Goal: Communication & Community: Answer question/provide support

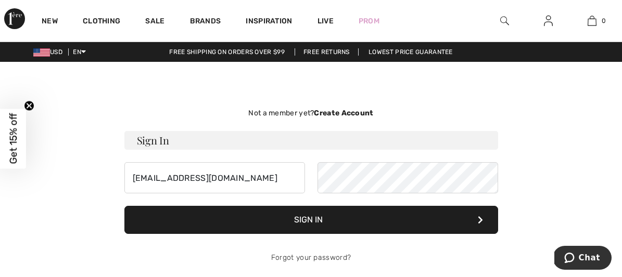
type input "[EMAIL_ADDRESS][DOMAIN_NAME]"
click at [308, 221] on button "Sign In" at bounding box center [311, 220] width 374 height 28
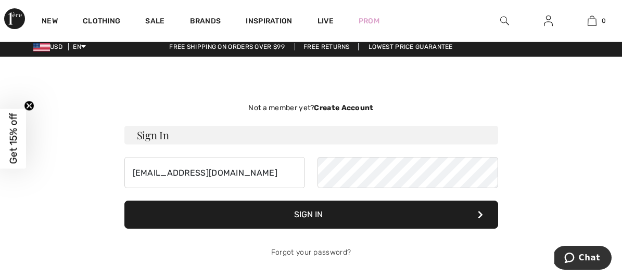
scroll to position [6, 0]
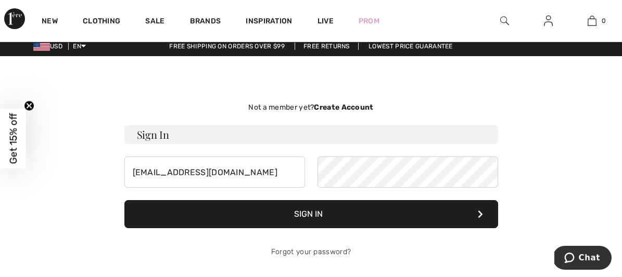
click at [356, 106] on strong "Create Account" at bounding box center [343, 107] width 59 height 9
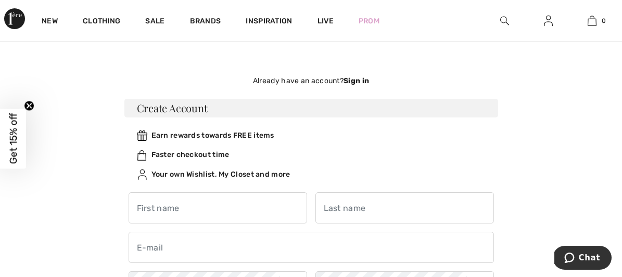
scroll to position [36, 0]
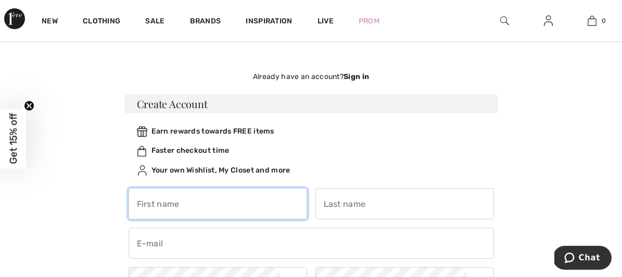
click at [209, 206] on input "text" at bounding box center [218, 203] width 178 height 31
type input "[PERSON_NAME]"
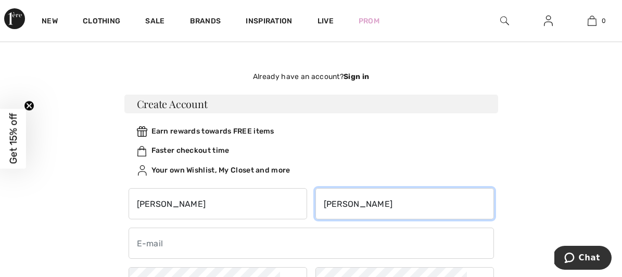
type input "goode"
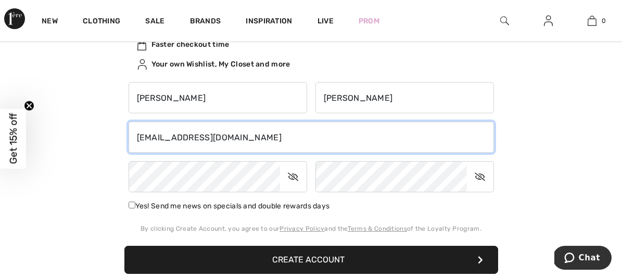
scroll to position [145, 0]
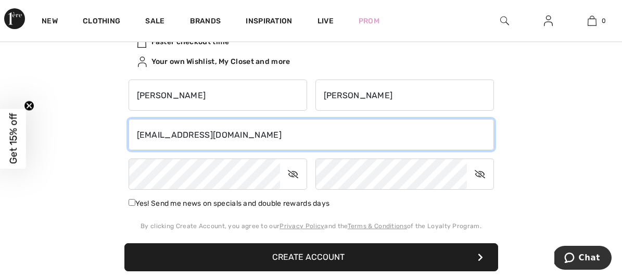
type input "[EMAIL_ADDRESS][DOMAIN_NAME]"
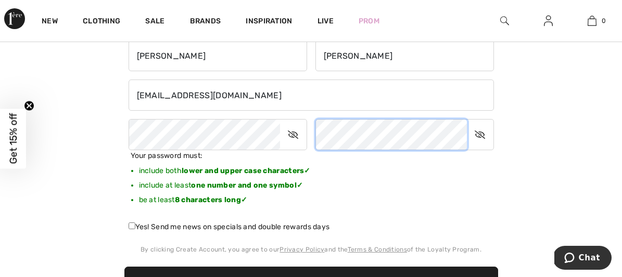
scroll to position [205, 0]
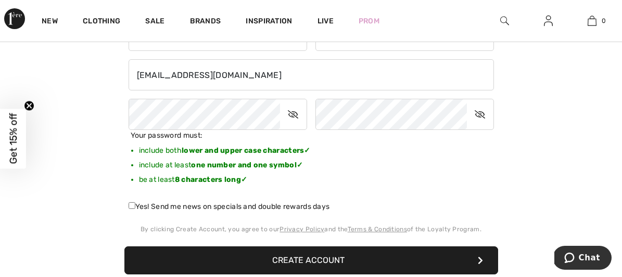
click at [131, 204] on input "Yes! Send me news on specials and double rewards days" at bounding box center [132, 205] width 7 height 7
checkbox input "true"
click at [294, 111] on icon at bounding box center [293, 114] width 26 height 24
click at [482, 111] on icon at bounding box center [480, 114] width 26 height 24
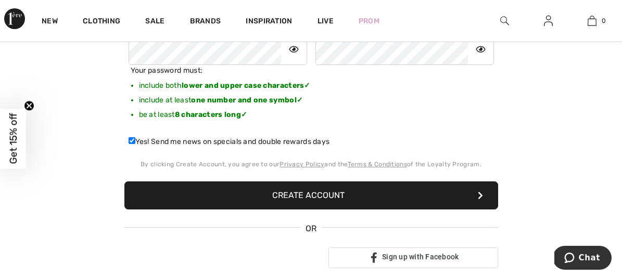
scroll to position [281, 0]
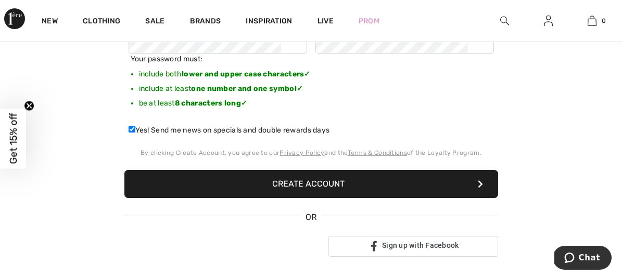
click at [294, 184] on button "Create Account" at bounding box center [311, 184] width 374 height 28
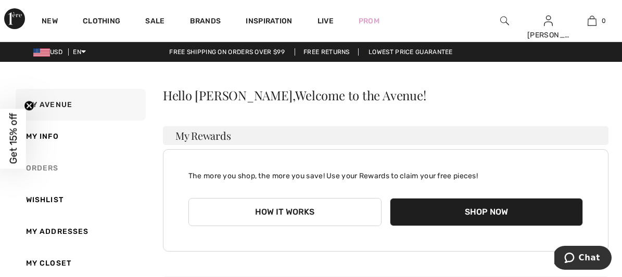
click at [50, 166] on link "Orders" at bounding box center [80, 168] width 132 height 32
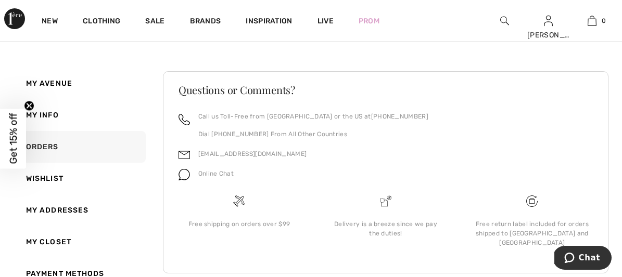
scroll to position [204, 0]
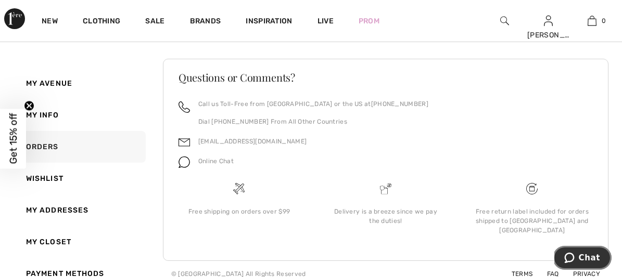
click at [584, 257] on span "Chat" at bounding box center [589, 257] width 21 height 9
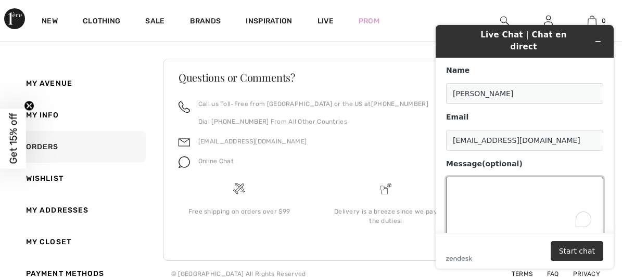
click at [482, 183] on textarea "Message (optional)" at bounding box center [524, 206] width 157 height 58
type textarea "I am looking to track my order. How do I do that?"
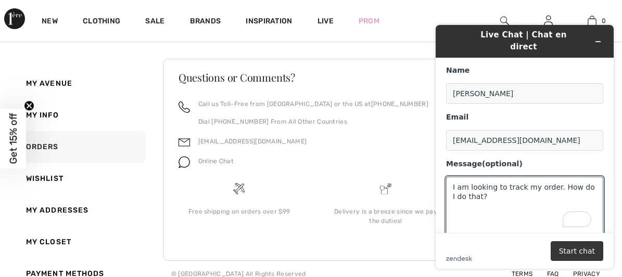
click at [572, 252] on button "Start chat" at bounding box center [576, 251] width 53 height 20
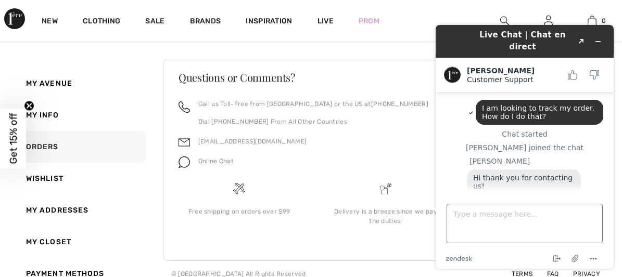
scroll to position [26, 0]
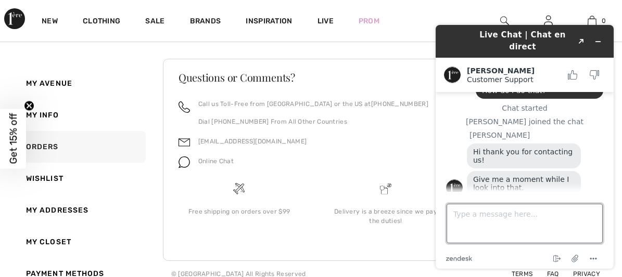
click at [483, 219] on textarea "Type a message here..." at bounding box center [524, 224] width 156 height 40
paste textarea "250816-1384704"
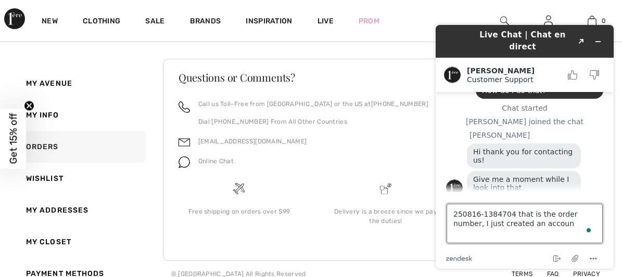
type textarea "250816-1384704 that is the order number, I just created an account"
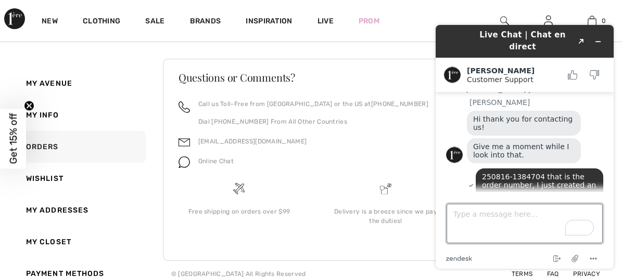
scroll to position [126, 0]
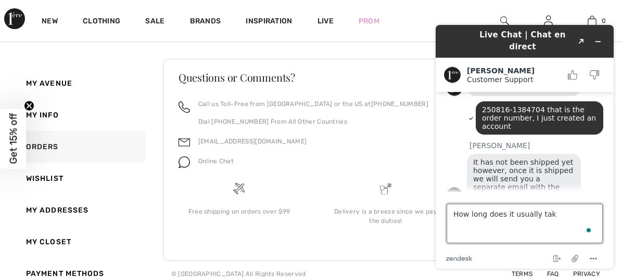
type textarea "How long does it usually take"
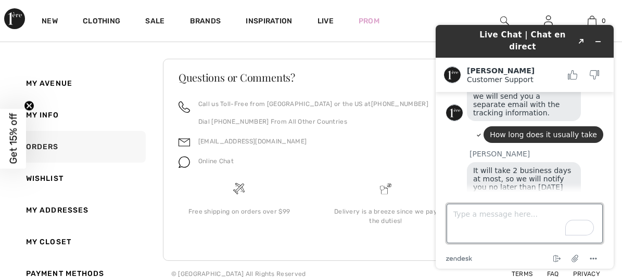
scroll to position [211, 0]
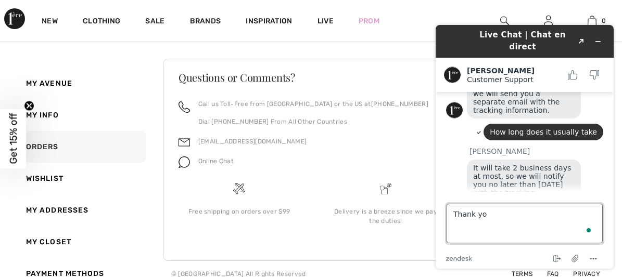
type textarea "Thank you"
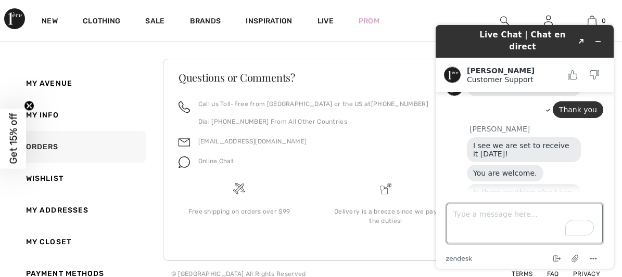
scroll to position [322, 0]
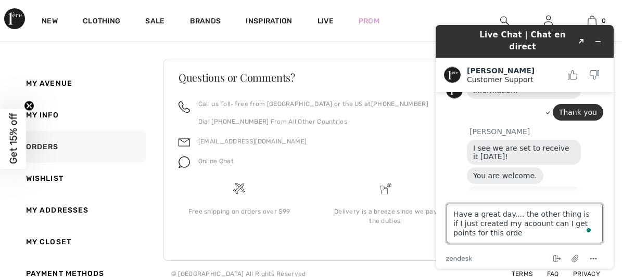
type textarea "Have a great day.... the other thing is if I just created my acoount can I get …"
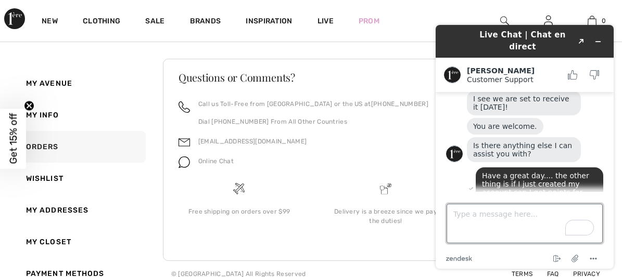
scroll to position [421, 0]
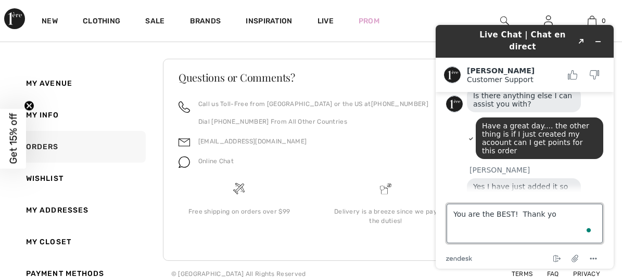
type textarea "You are the BEST! Thank you"
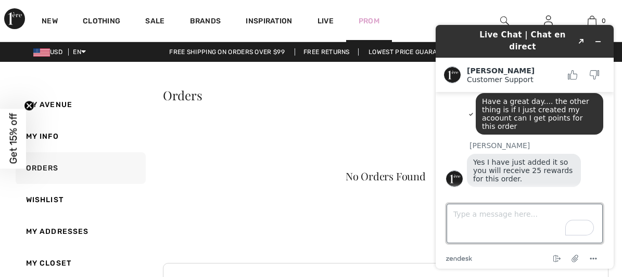
scroll to position [480, 0]
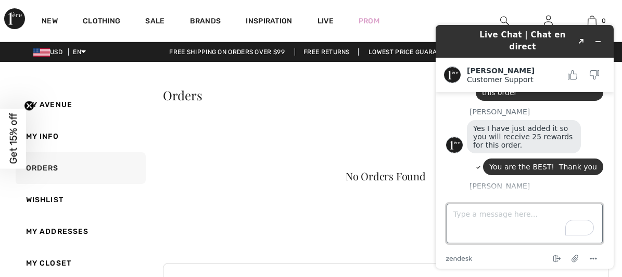
click at [468, 214] on textarea "Type a message here..." at bounding box center [524, 224] width 156 height 40
type textarea "bye"
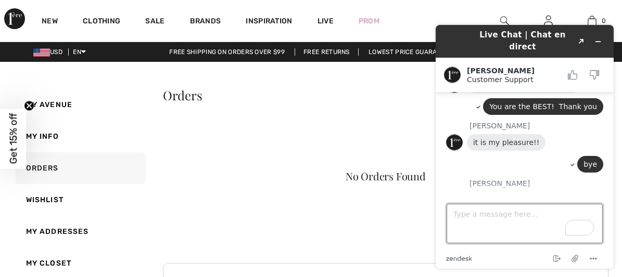
scroll to position [537, 0]
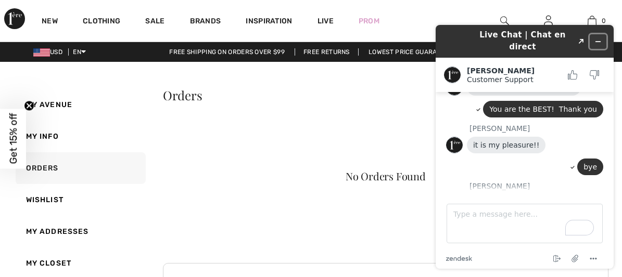
click at [597, 38] on icon "Minimize widget" at bounding box center [597, 41] width 7 height 7
